Goal: Information Seeking & Learning: Learn about a topic

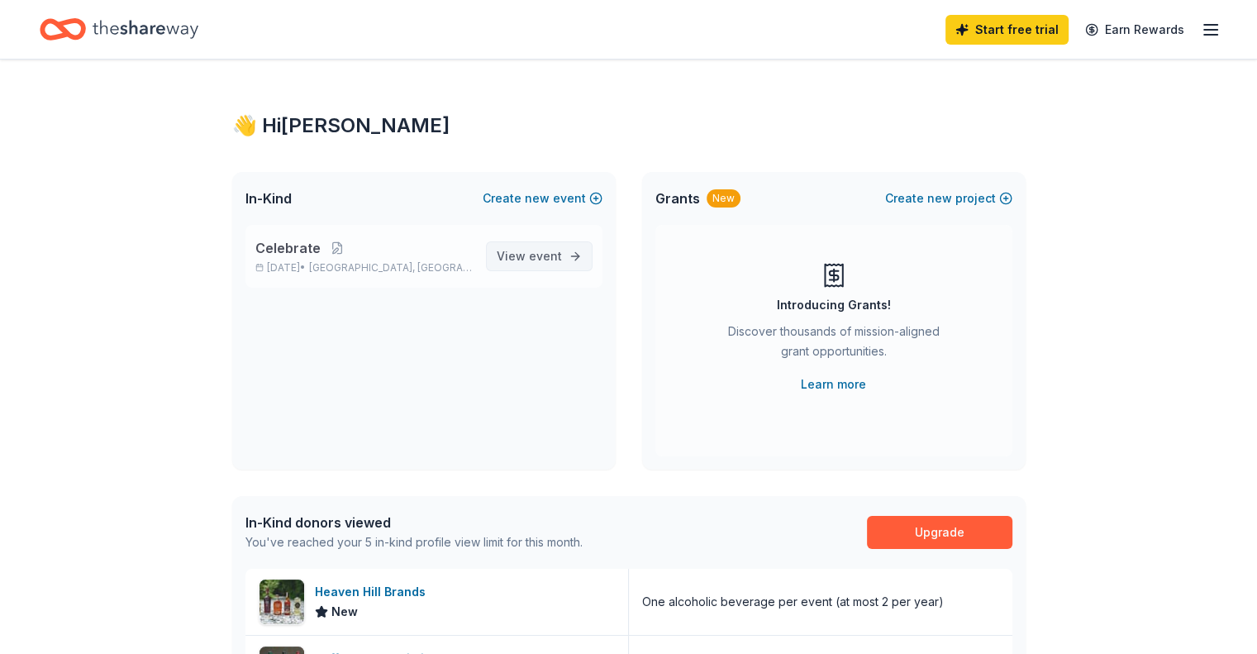
click at [536, 267] on link "View event" at bounding box center [539, 256] width 107 height 30
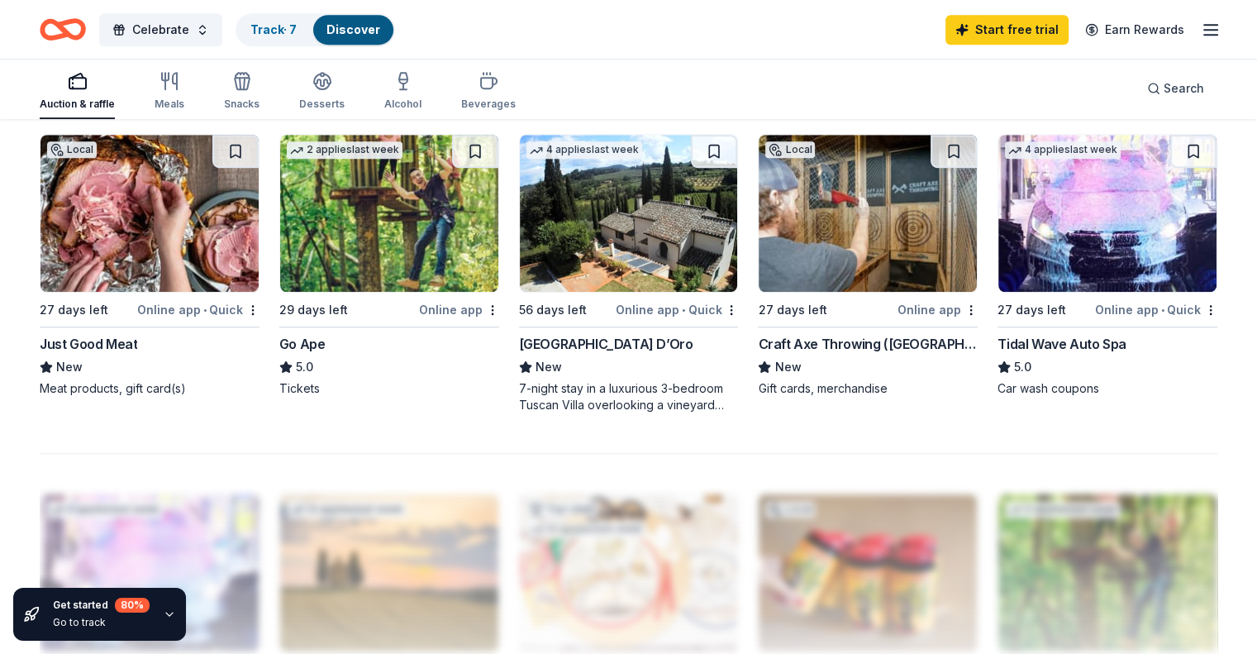
scroll to position [1130, 0]
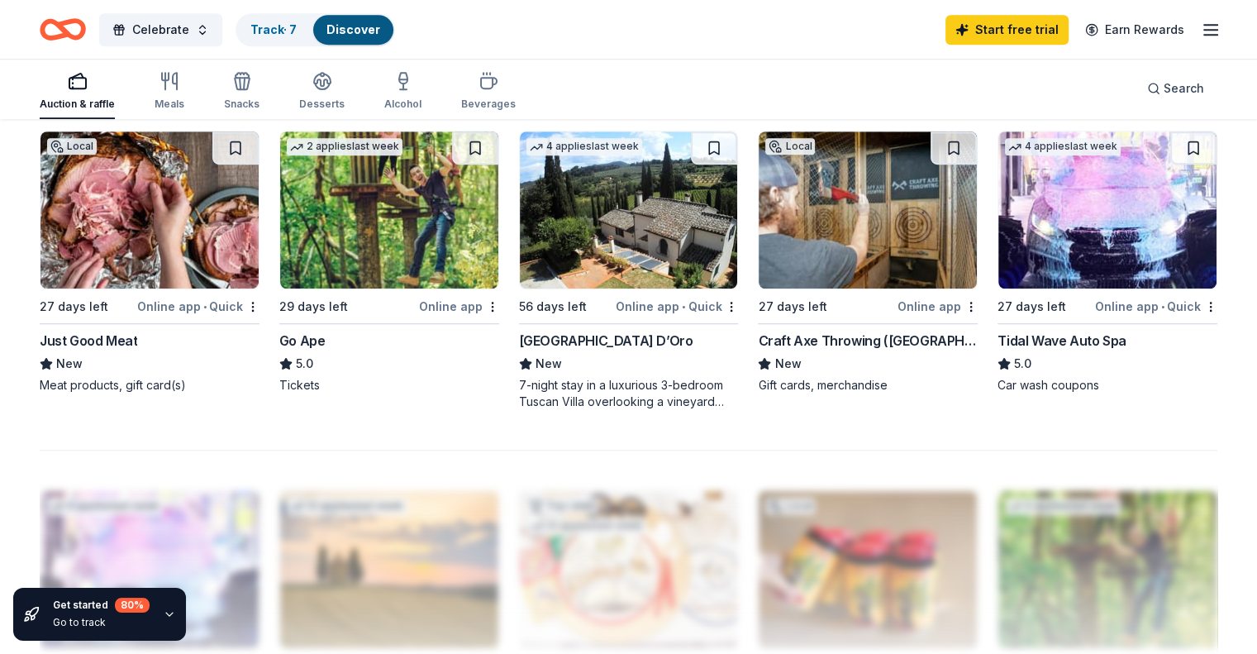
click at [843, 204] on img at bounding box center [867, 209] width 218 height 157
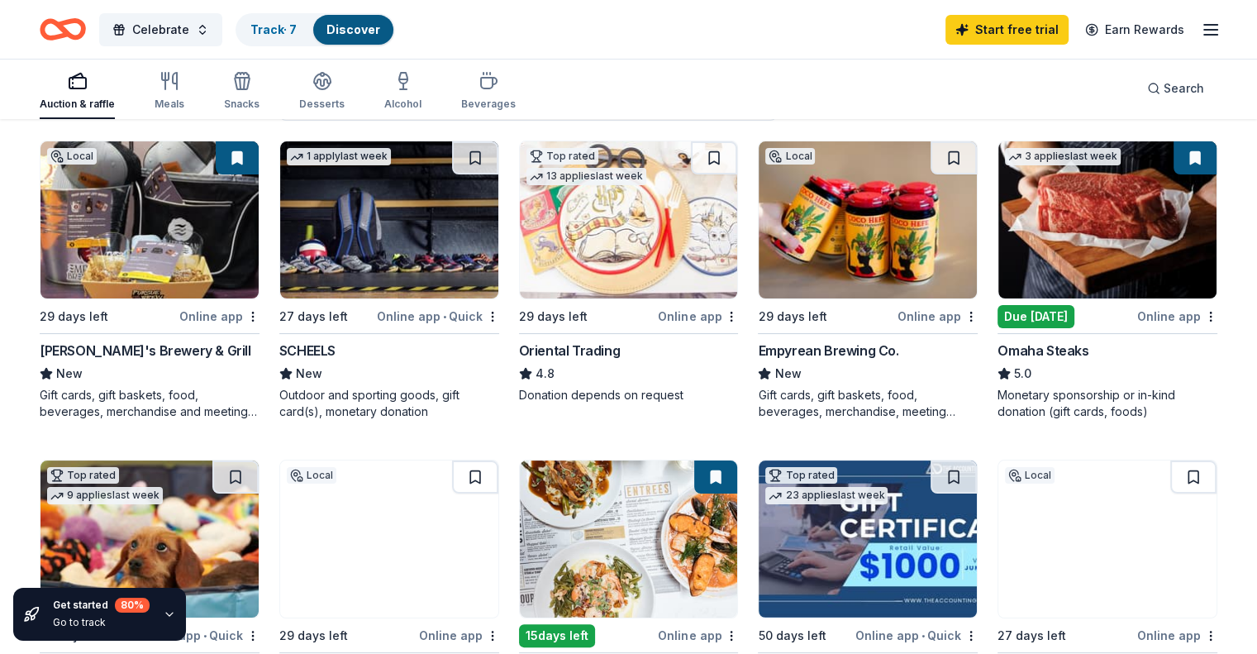
scroll to position [0, 0]
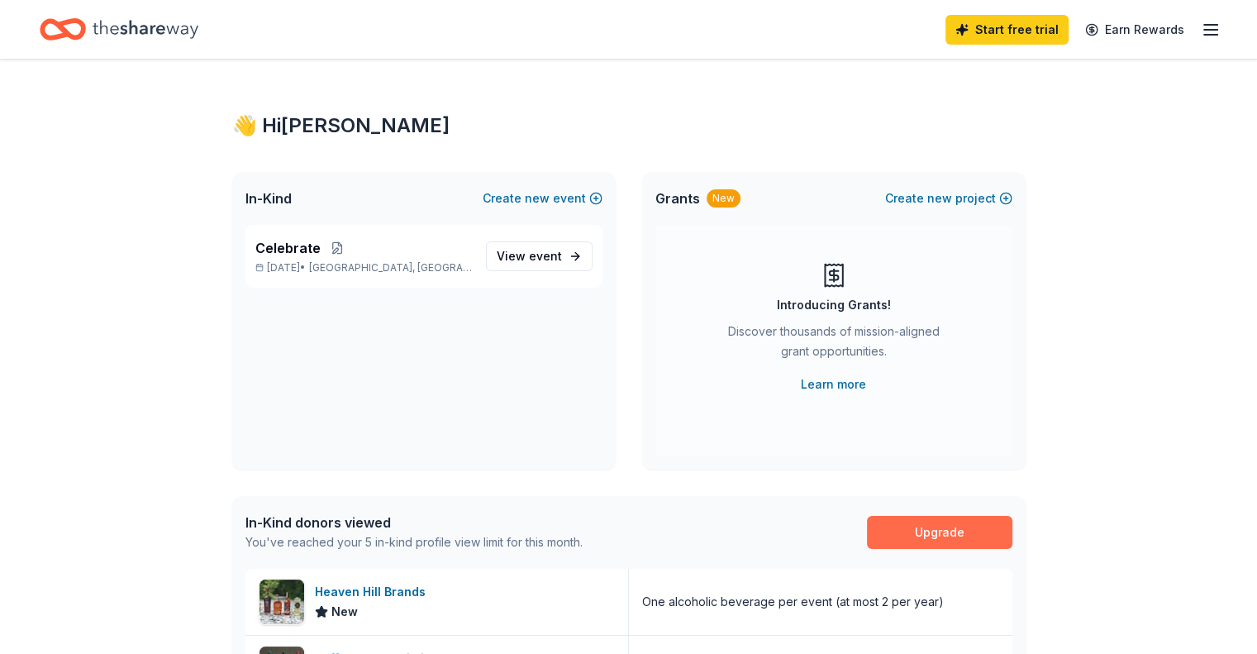
click at [952, 535] on link "Upgrade" at bounding box center [939, 532] width 145 height 33
click at [948, 525] on link "Upgrade" at bounding box center [939, 532] width 145 height 33
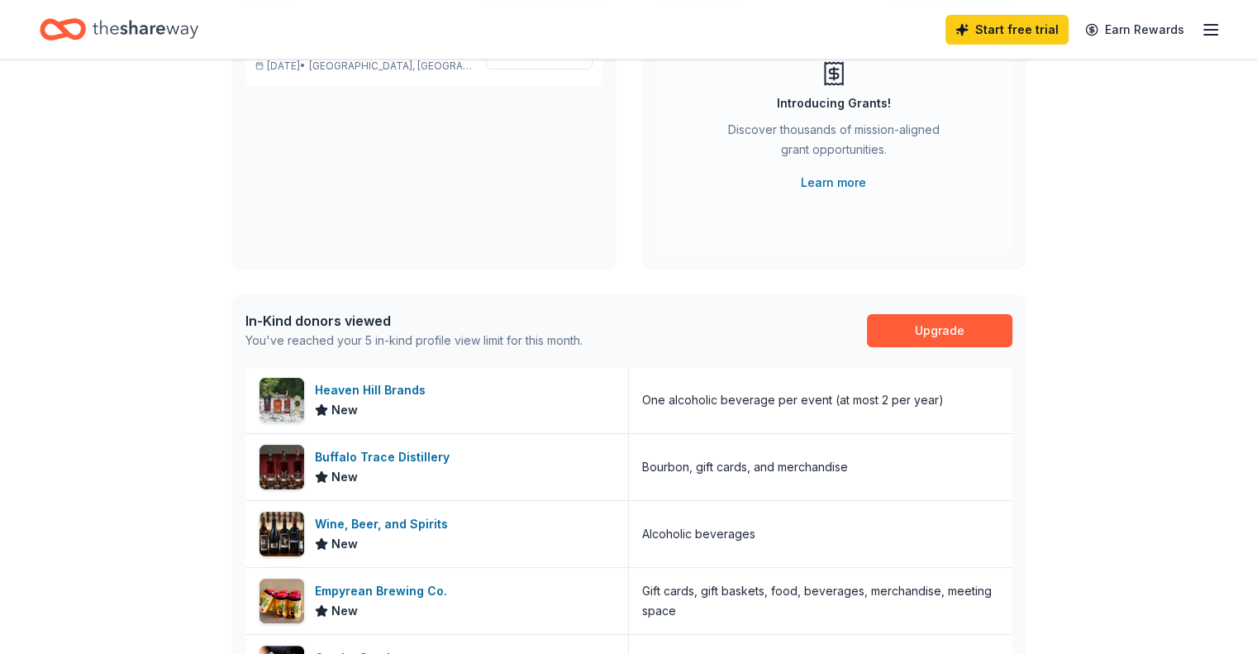
scroll to position [182, 0]
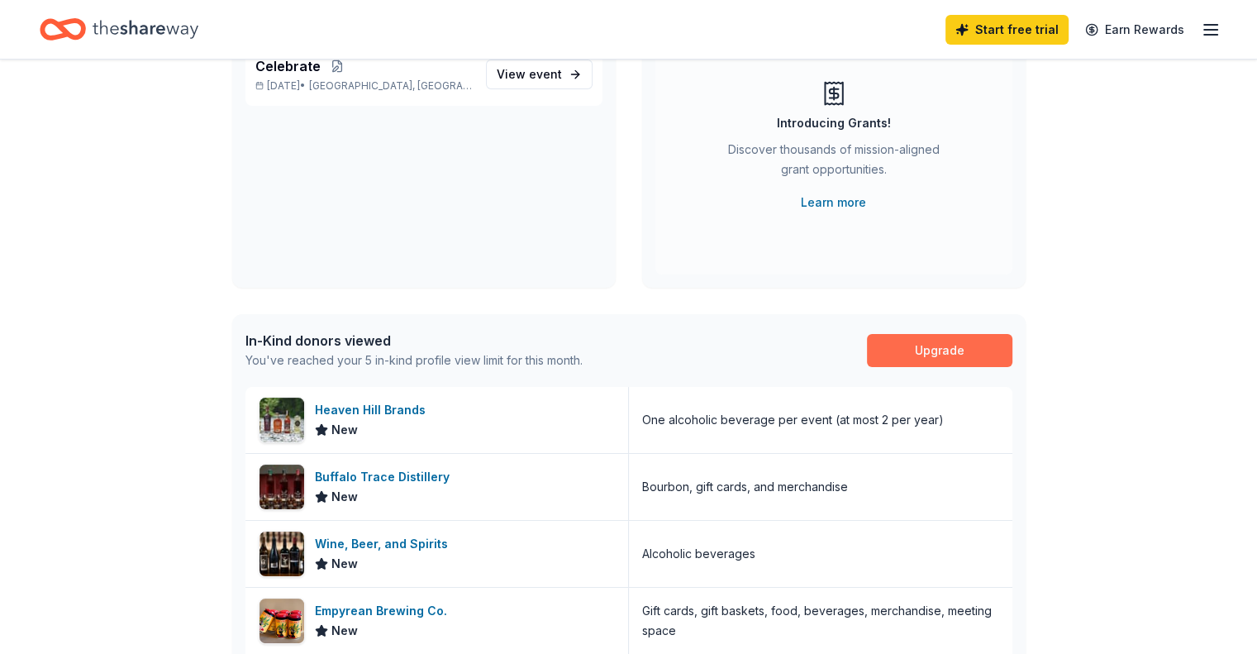
click at [930, 350] on link "Upgrade" at bounding box center [939, 350] width 145 height 33
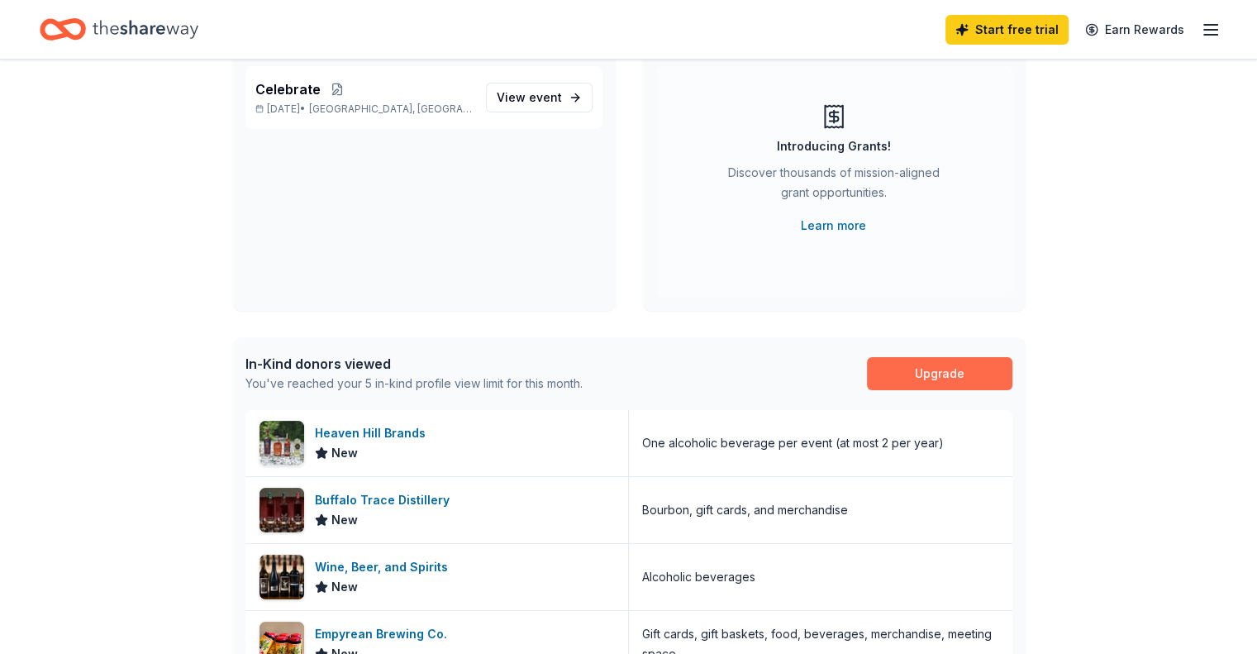
scroll to position [152, 0]
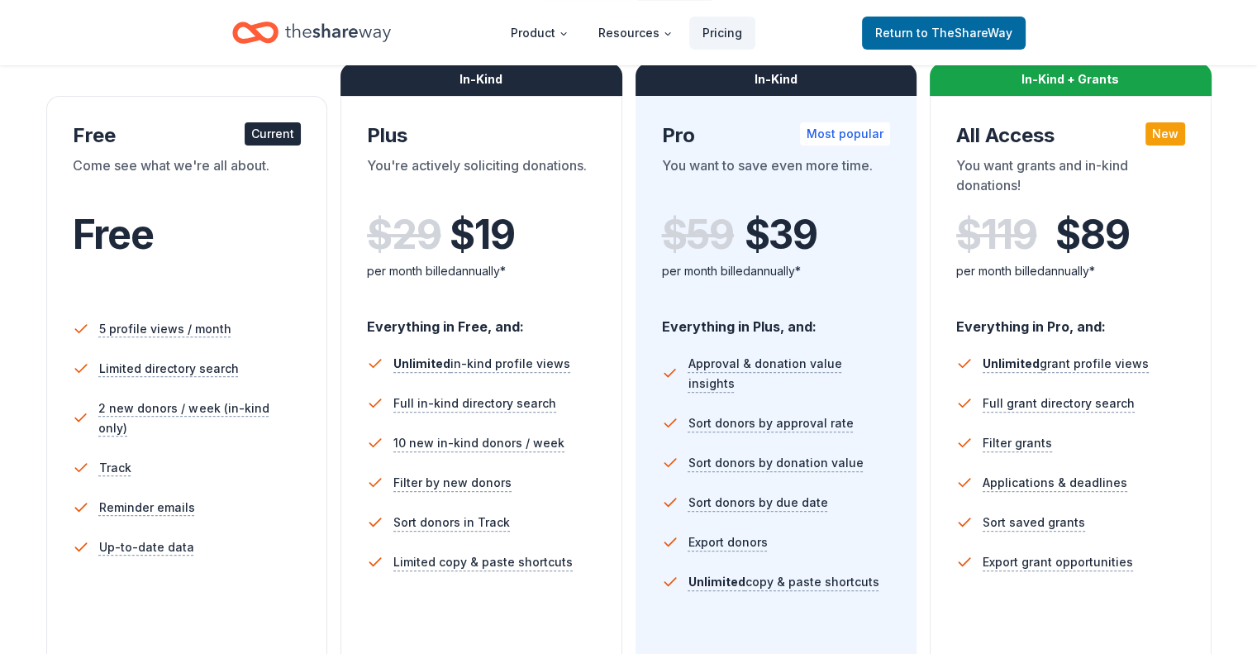
scroll to position [259, 0]
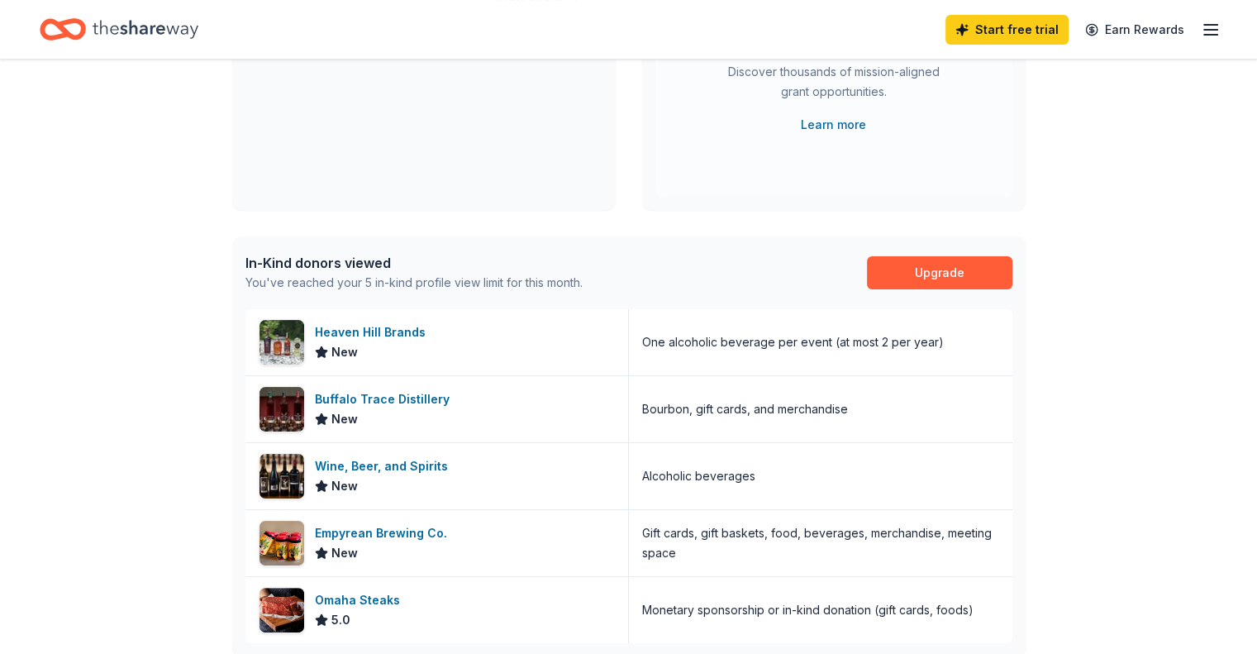
scroll to position [152, 0]
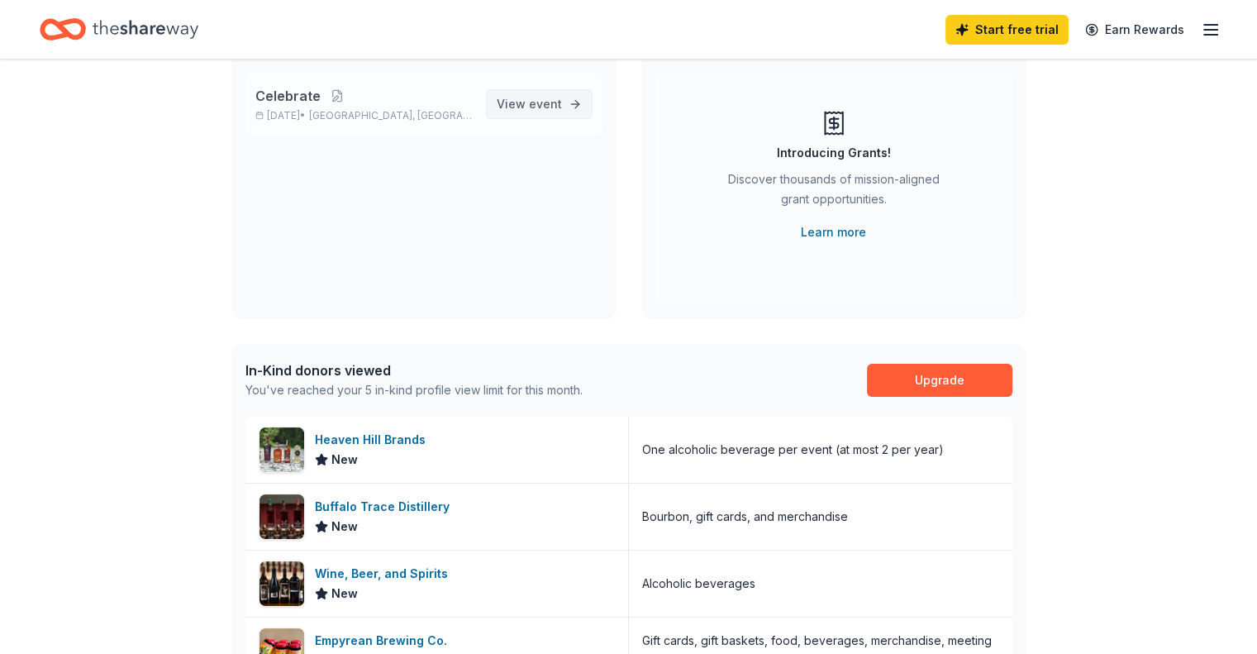
click at [525, 112] on span "View event" at bounding box center [529, 104] width 65 height 20
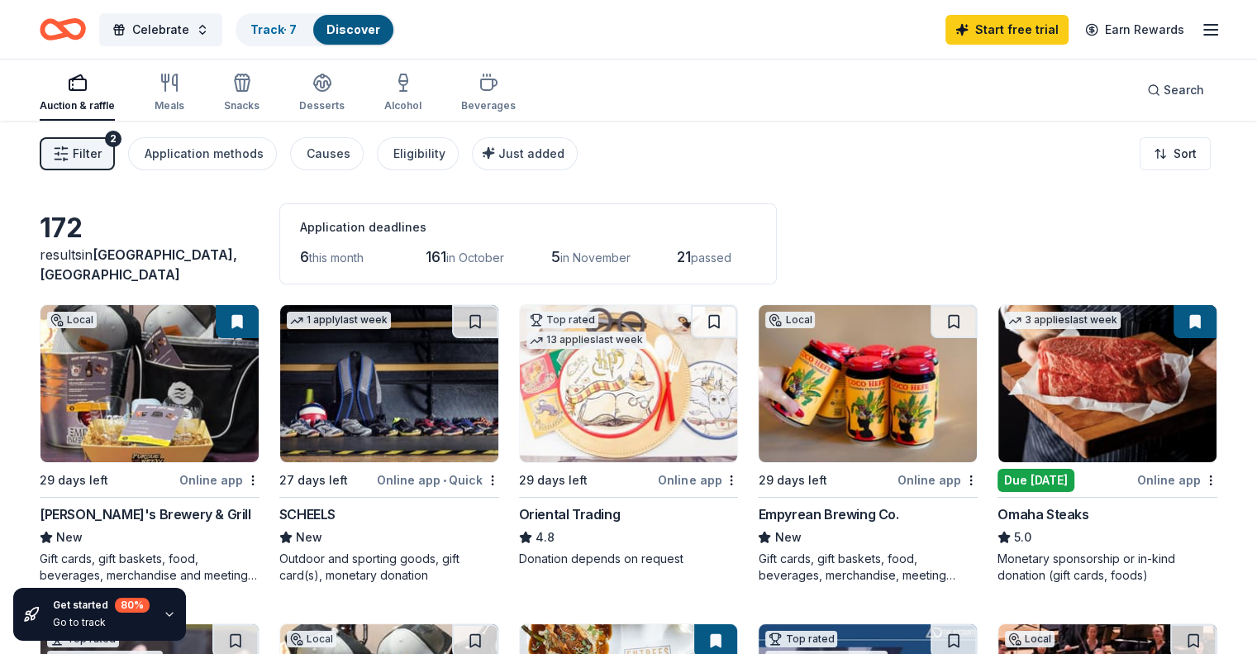
click at [1099, 438] on img at bounding box center [1107, 383] width 218 height 157
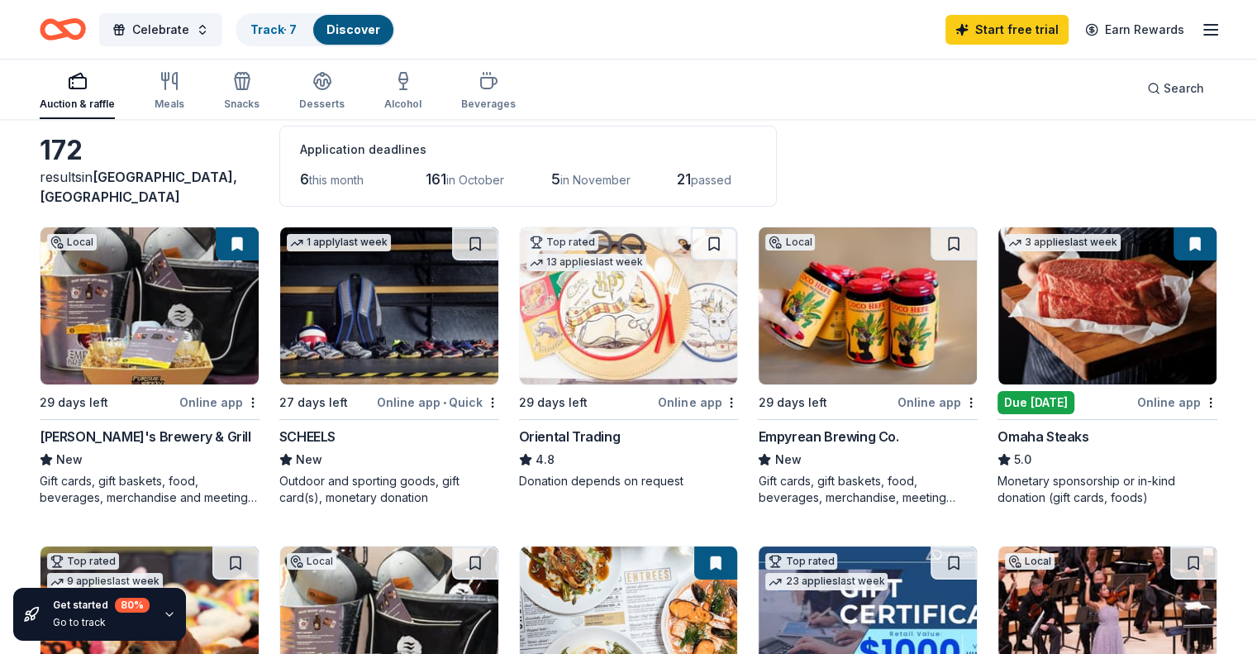
scroll to position [76, 0]
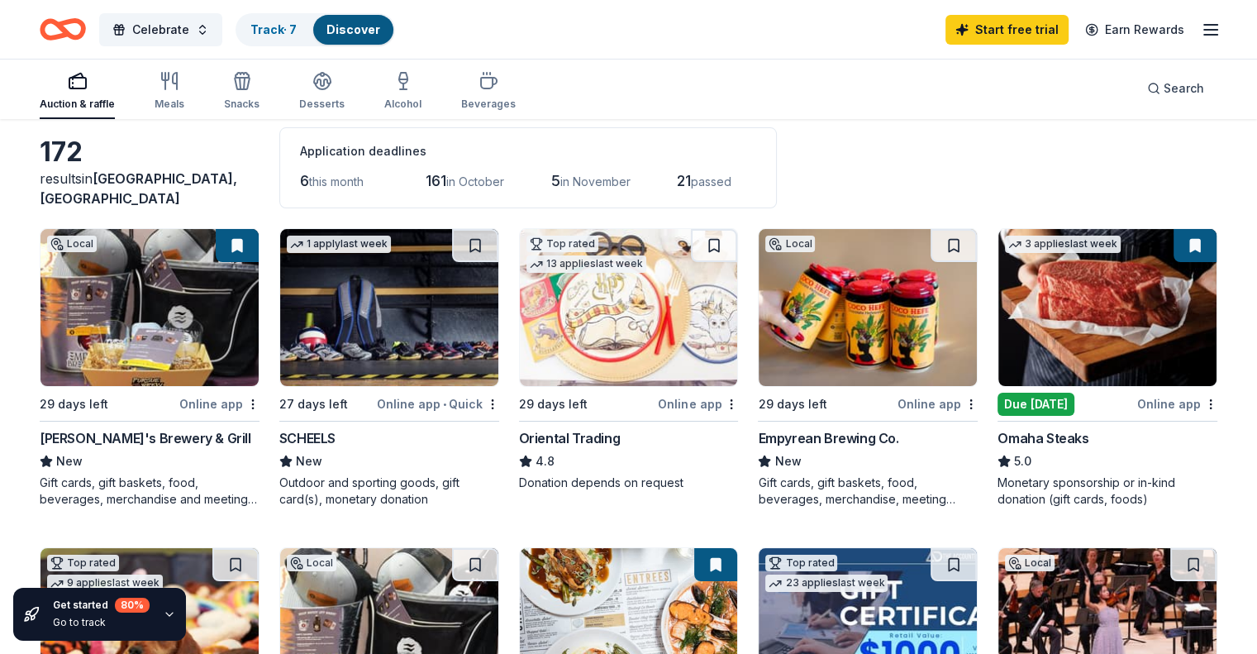
click at [112, 316] on img at bounding box center [149, 307] width 218 height 157
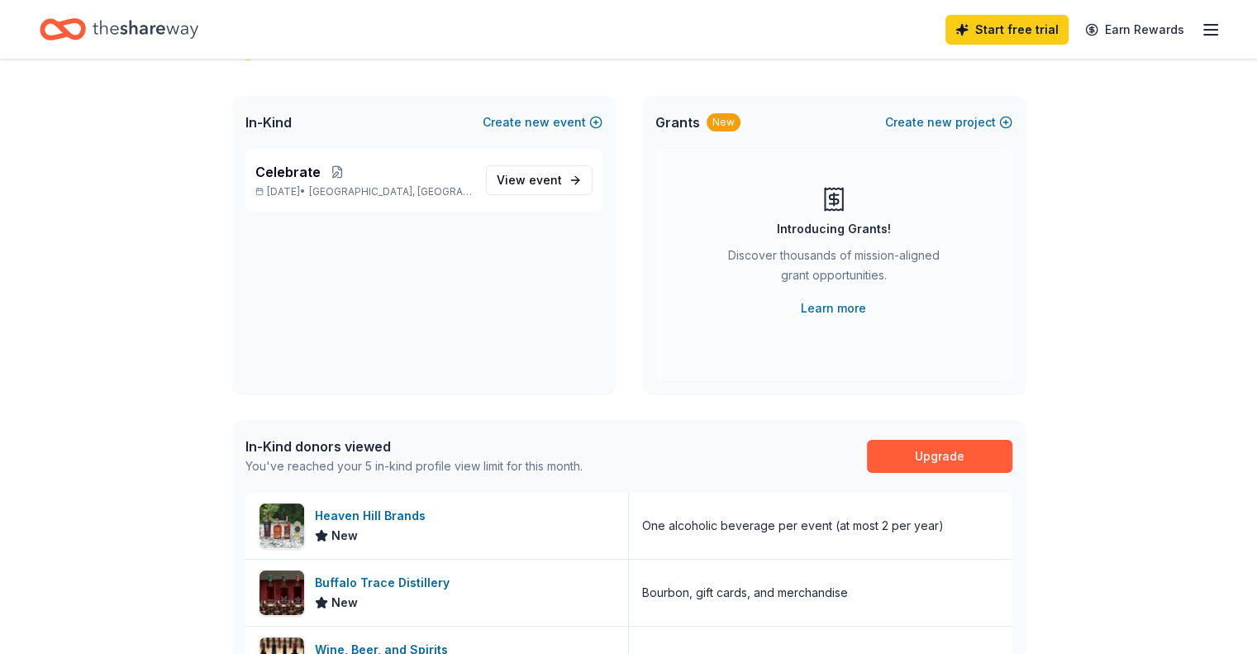
scroll to position [152, 0]
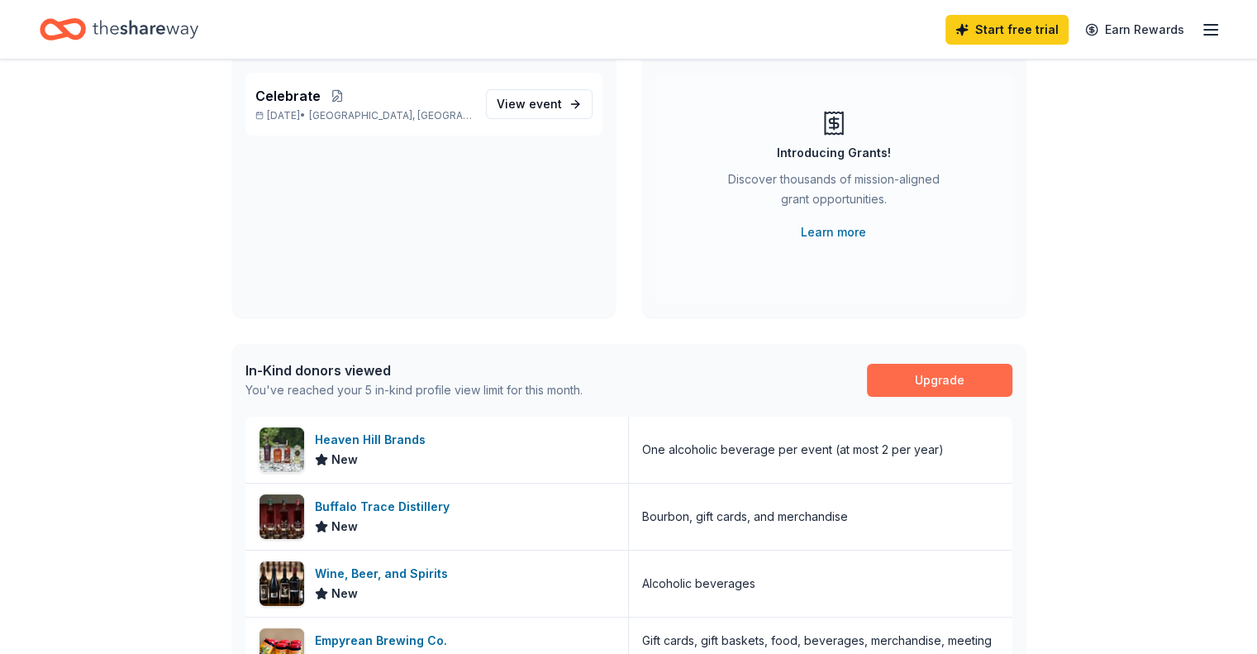
click at [907, 388] on link "Upgrade" at bounding box center [939, 380] width 145 height 33
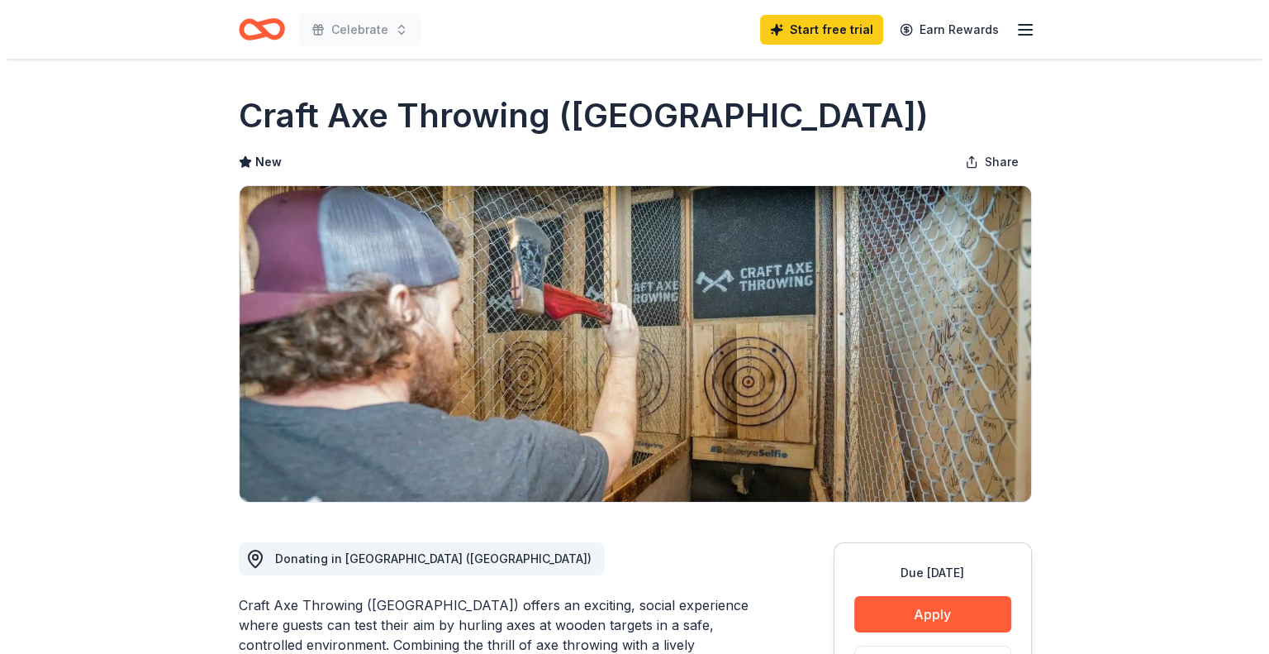
scroll to position [180, 0]
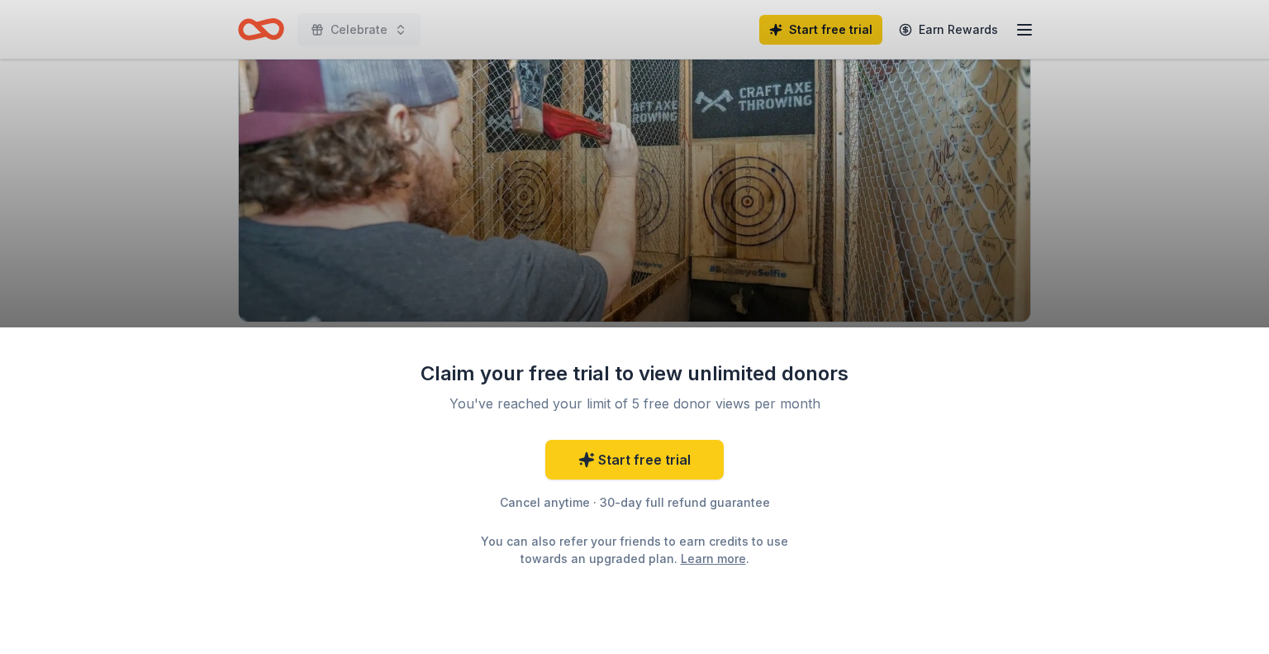
click at [996, 135] on div "Claim your free trial to view unlimited donors You've reached your limit of 5 f…" at bounding box center [634, 327] width 1269 height 654
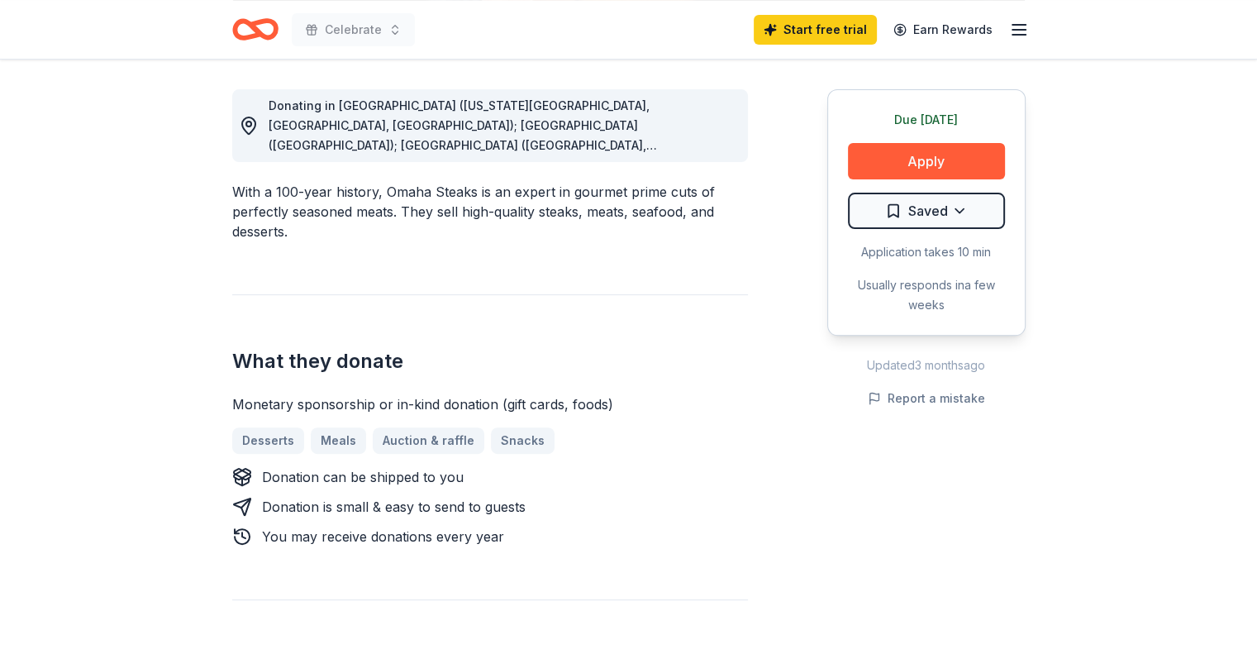
scroll to position [449, 0]
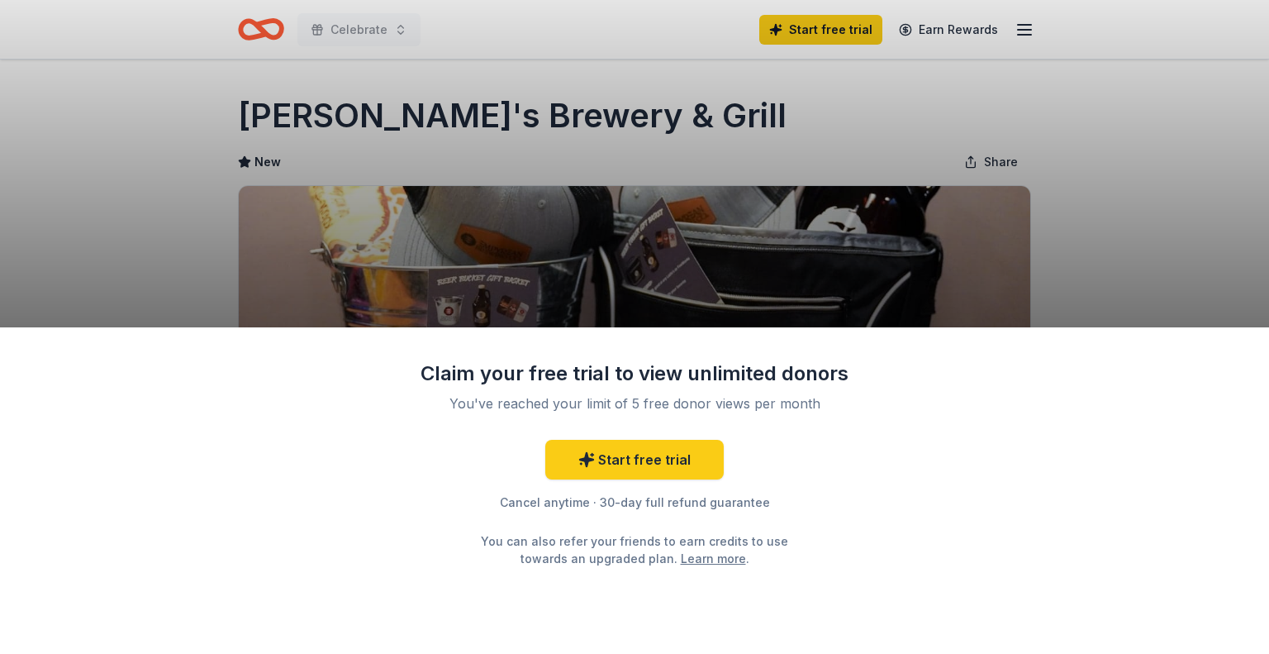
click at [1086, 207] on div "Claim your free trial to view unlimited donors You've reached your limit of 5 f…" at bounding box center [634, 327] width 1269 height 654
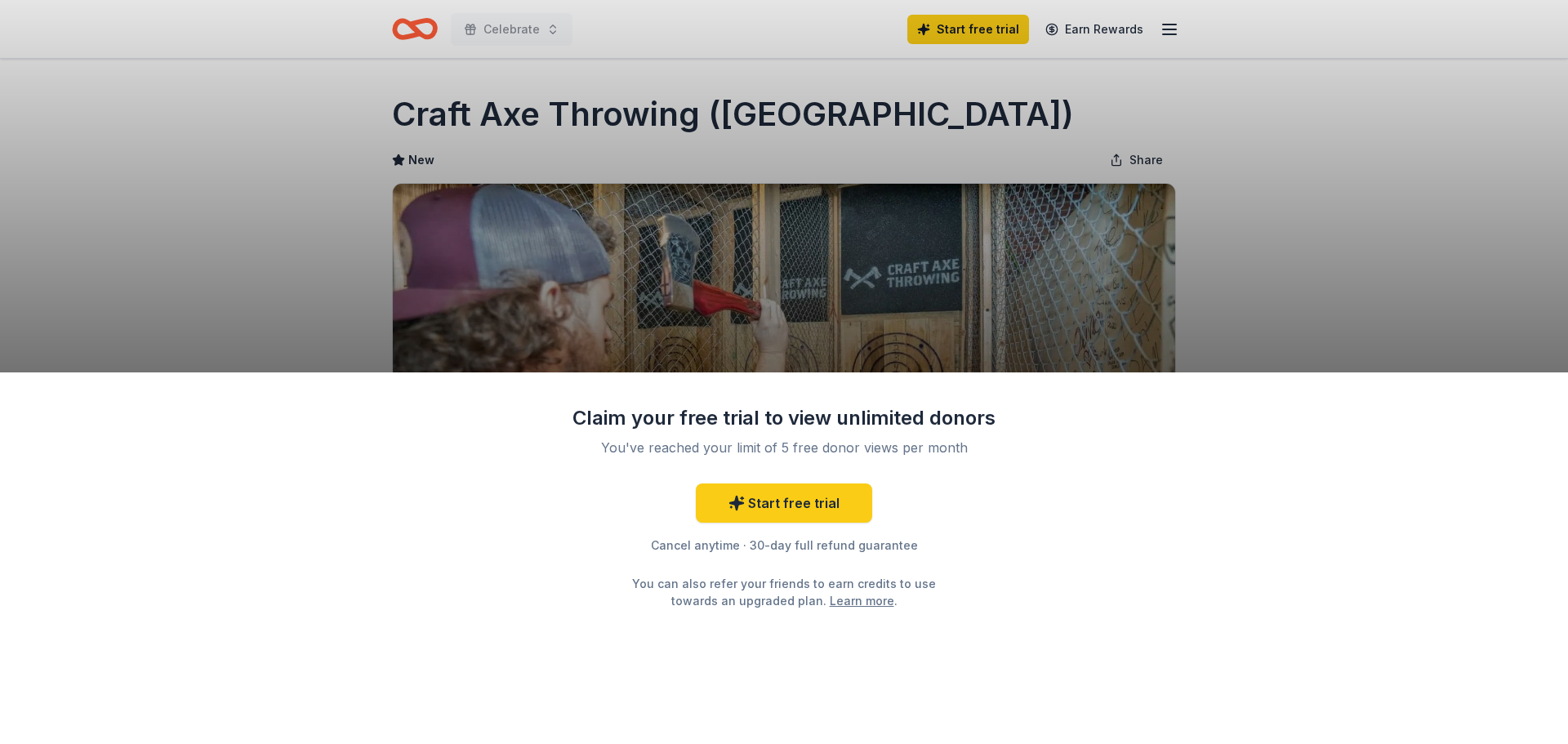
scroll to position [178, 0]
